Goal: Task Accomplishment & Management: Manage account settings

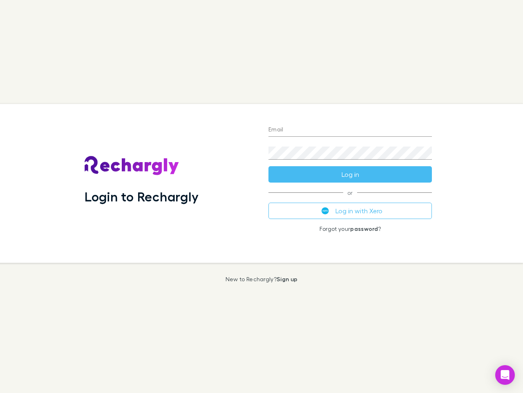
click at [262, 196] on div "Login to Rechargly" at bounding box center [170, 183] width 184 height 159
click at [350, 130] on input "Email" at bounding box center [351, 129] width 164 height 13
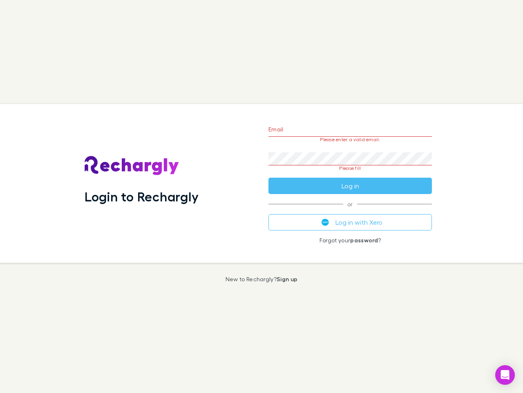
click at [350, 174] on form "Email Please enter a valid email. Password Please fill Log in" at bounding box center [351, 155] width 164 height 77
click at [350, 211] on div "Email Please enter a valid email. Password Please fill Log in or Log in with Xe…" at bounding box center [350, 183] width 177 height 159
click at [505, 375] on icon "Open Intercom Messenger" at bounding box center [505, 375] width 9 height 10
